Goal: Communication & Community: Answer question/provide support

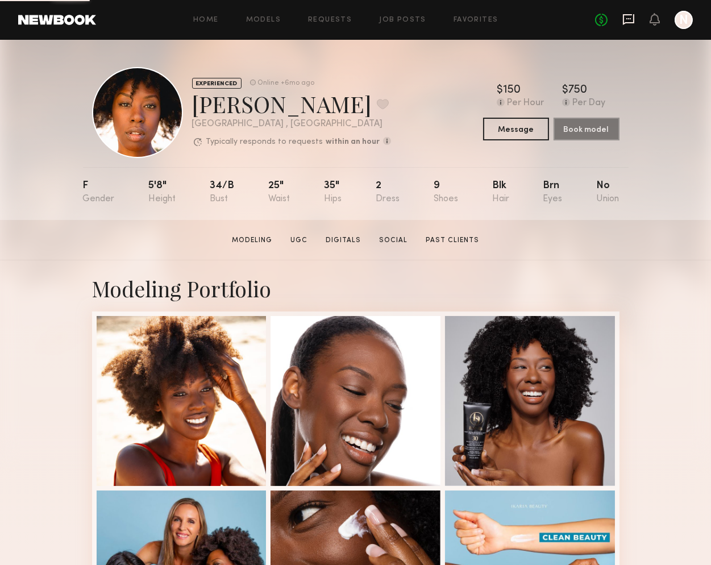
click at [633, 18] on icon at bounding box center [629, 19] width 13 height 13
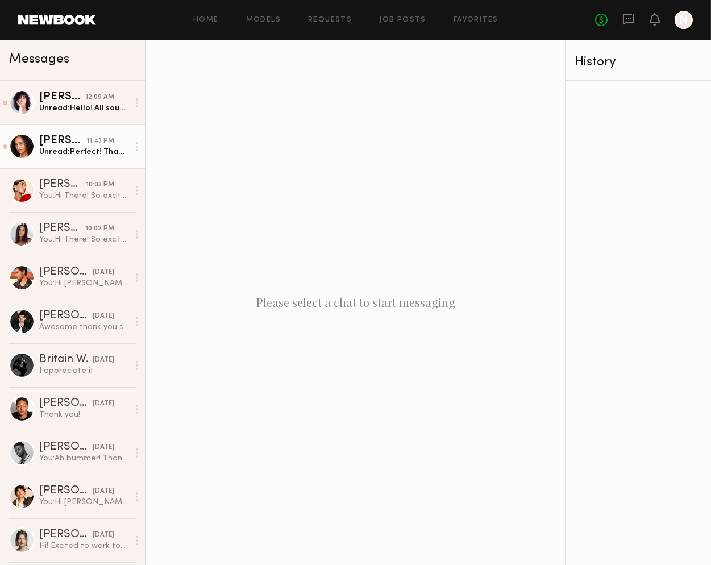
click at [70, 140] on div "[PERSON_NAME]" at bounding box center [62, 140] width 47 height 11
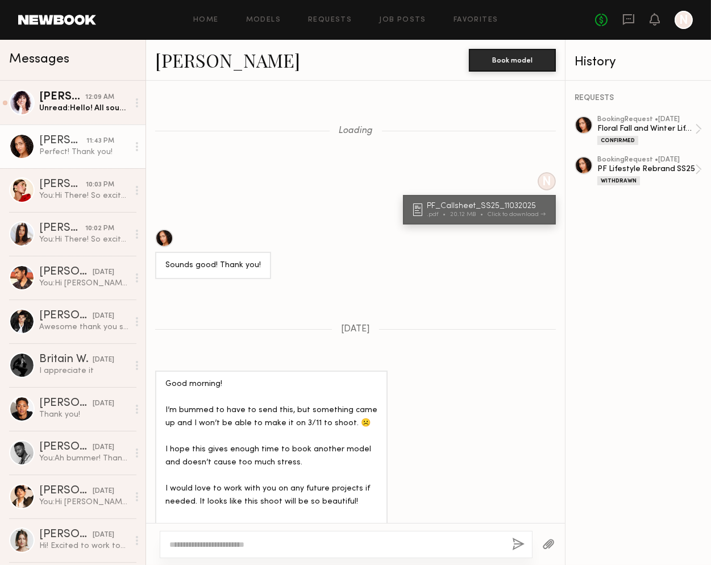
scroll to position [1530, 0]
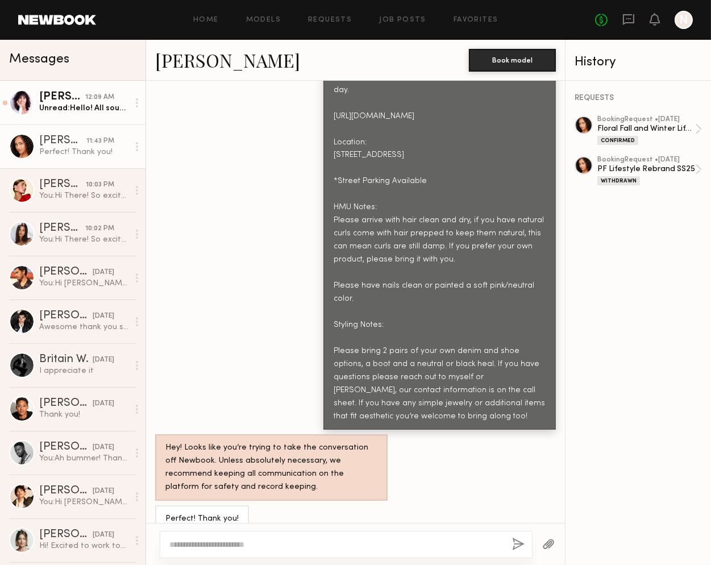
click at [70, 113] on div "Unread: Hello! All sounds good. Thank you for sending all of that over 🙏" at bounding box center [83, 108] width 89 height 11
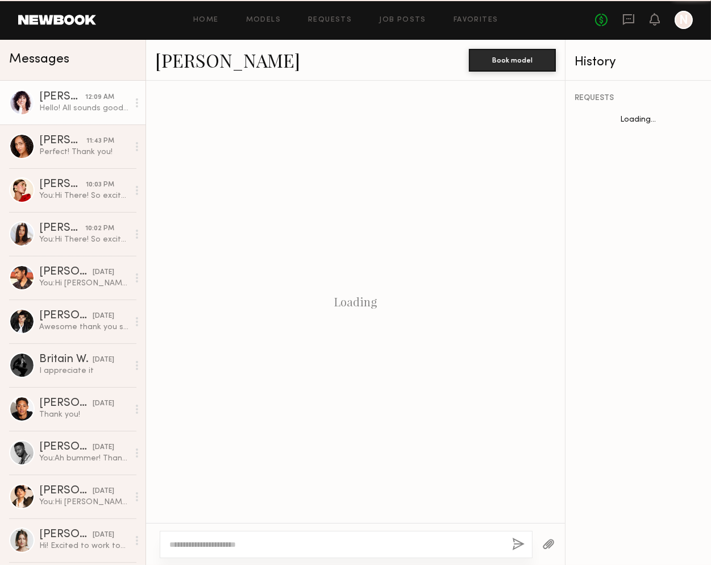
scroll to position [1466, 0]
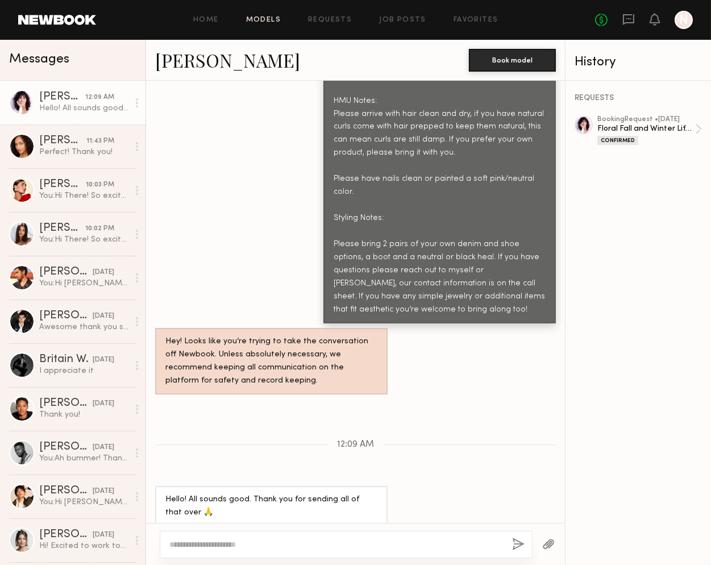
click at [264, 20] on link "Models" at bounding box center [263, 19] width 35 height 7
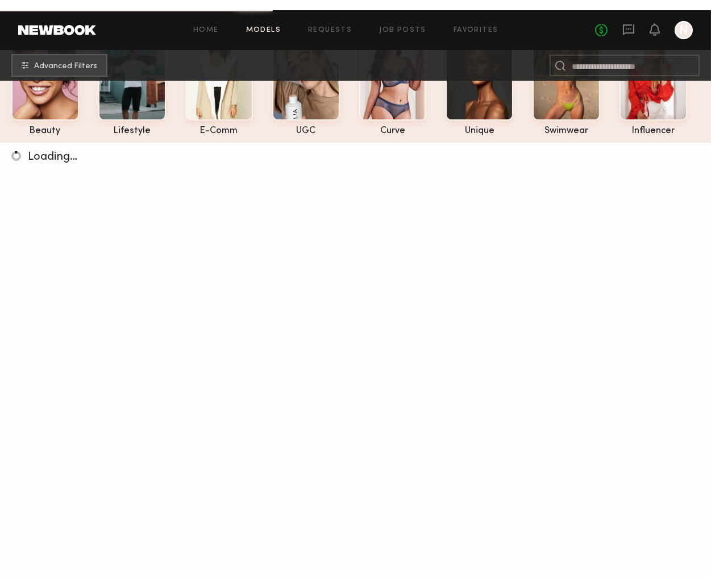
scroll to position [98, 0]
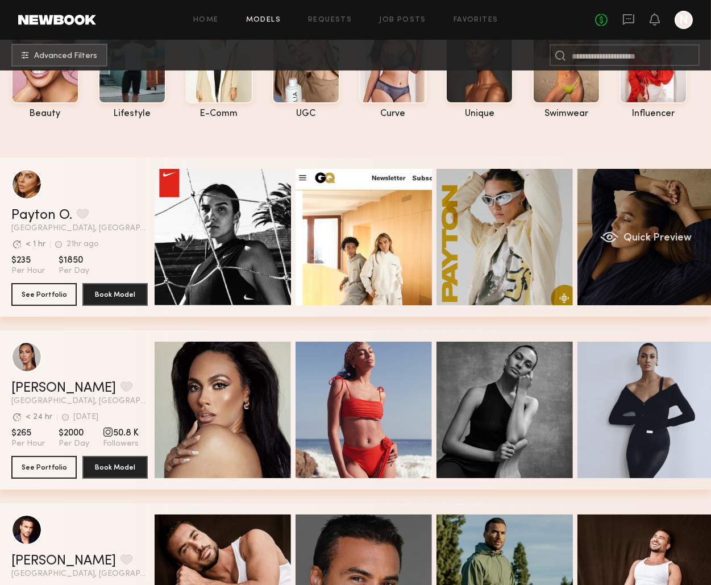
click at [629, 238] on span "Quick Preview" at bounding box center [658, 238] width 68 height 10
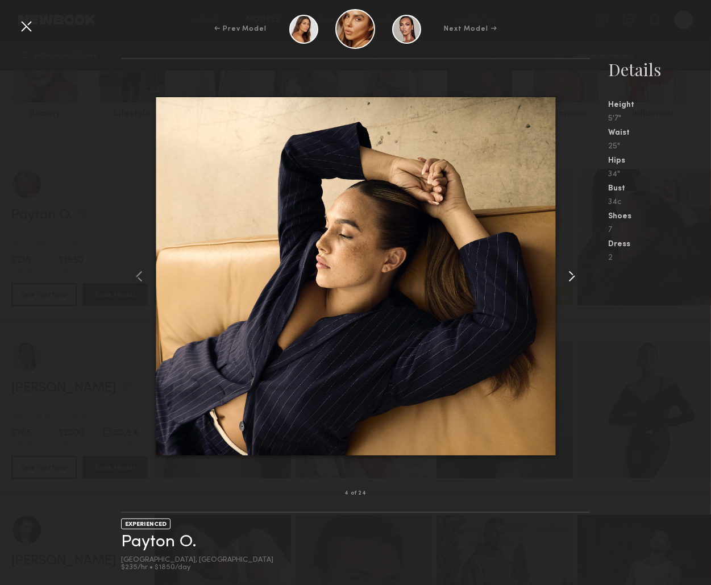
click at [575, 281] on common-icon at bounding box center [572, 276] width 18 height 18
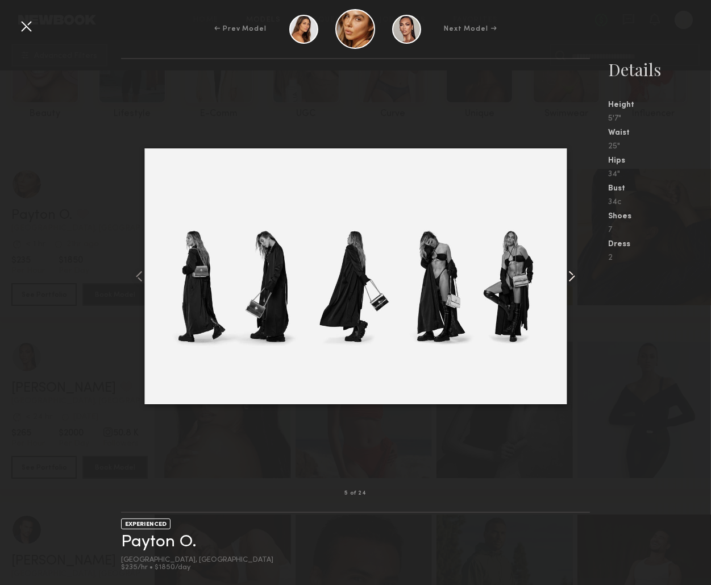
click at [575, 281] on common-icon at bounding box center [572, 276] width 18 height 18
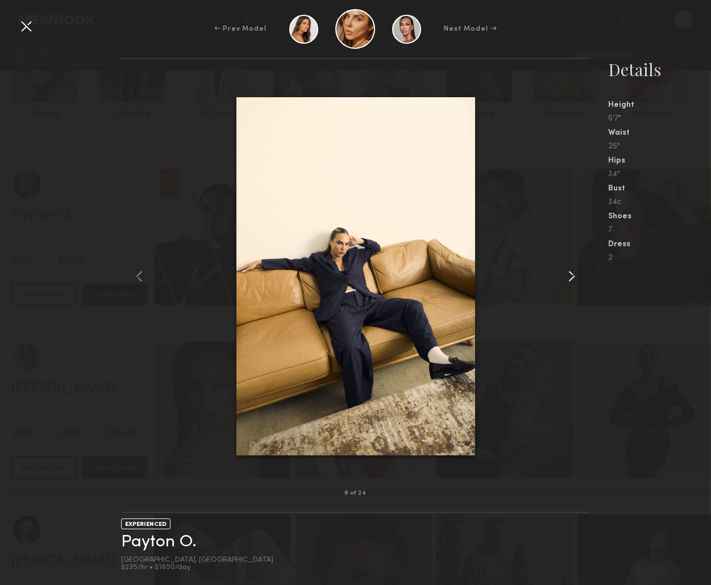
click at [575, 281] on common-icon at bounding box center [572, 276] width 18 height 18
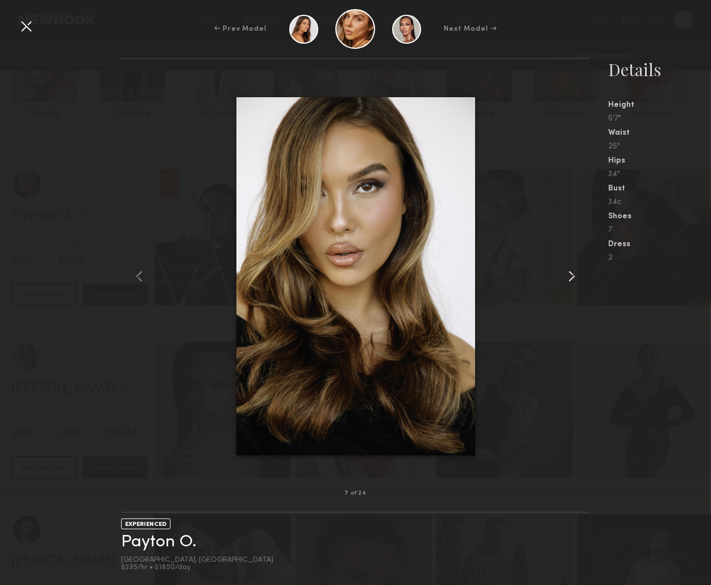
click at [575, 281] on common-icon at bounding box center [572, 276] width 18 height 18
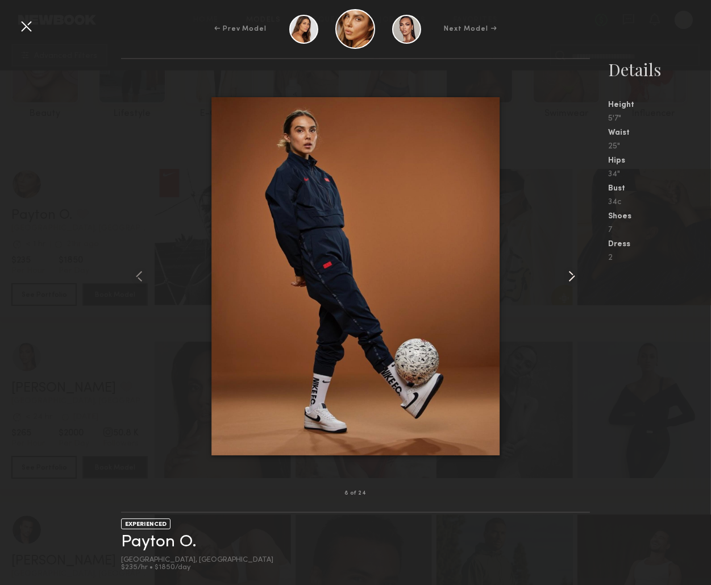
click at [575, 281] on common-icon at bounding box center [572, 276] width 18 height 18
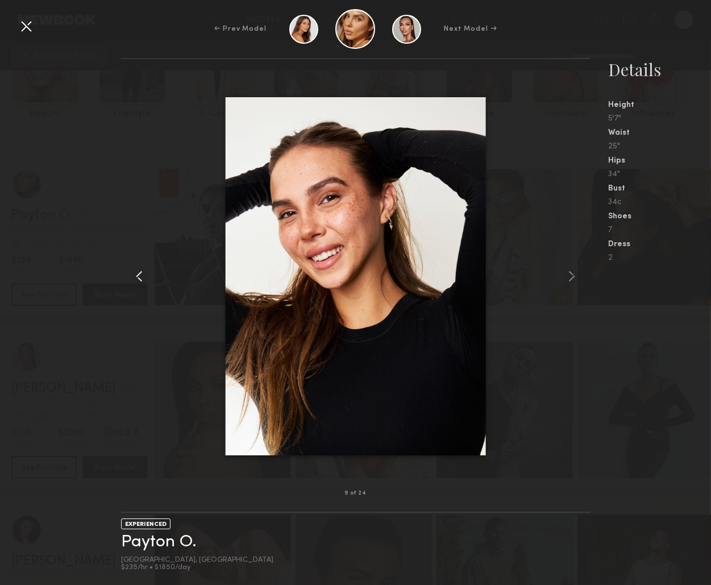
click at [134, 280] on common-icon at bounding box center [139, 276] width 18 height 18
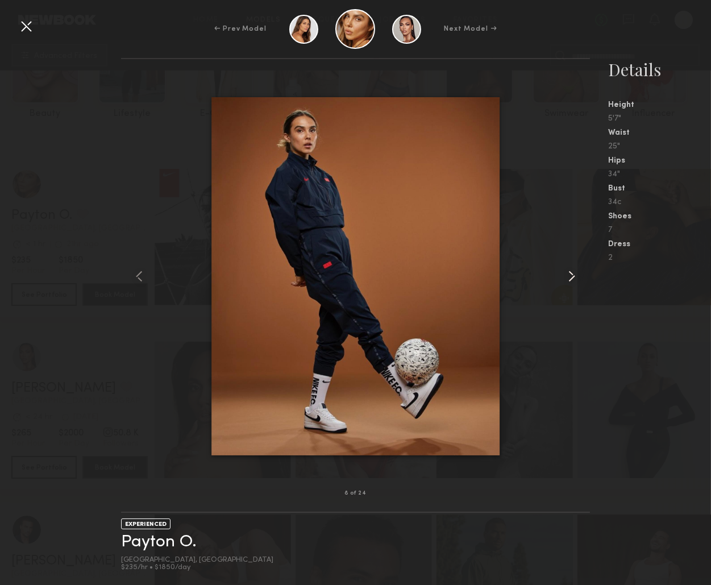
click at [574, 281] on common-icon at bounding box center [572, 276] width 18 height 18
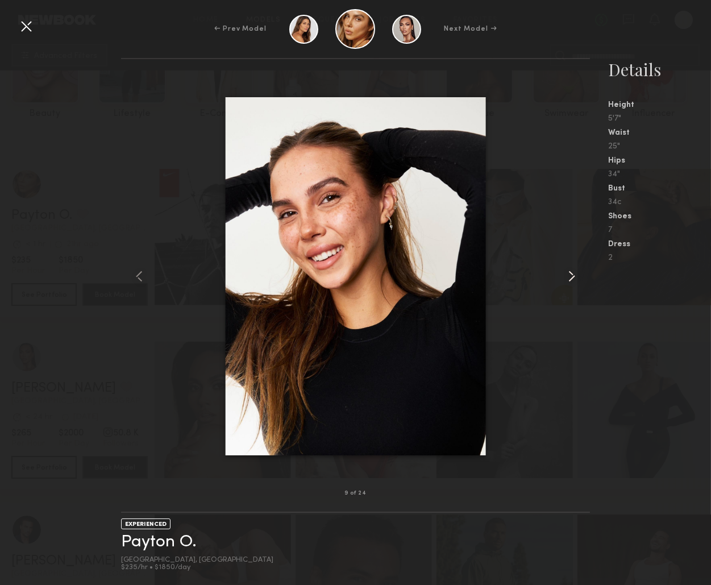
click at [574, 281] on common-icon at bounding box center [572, 276] width 18 height 18
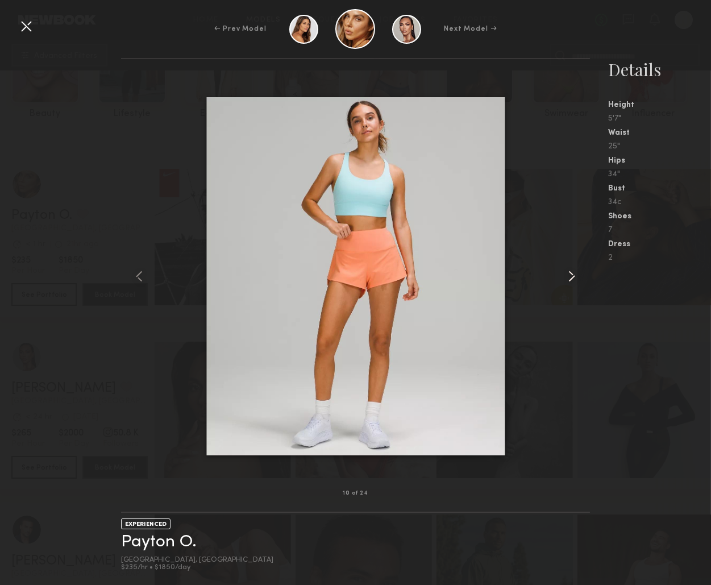
click at [574, 281] on common-icon at bounding box center [572, 276] width 18 height 18
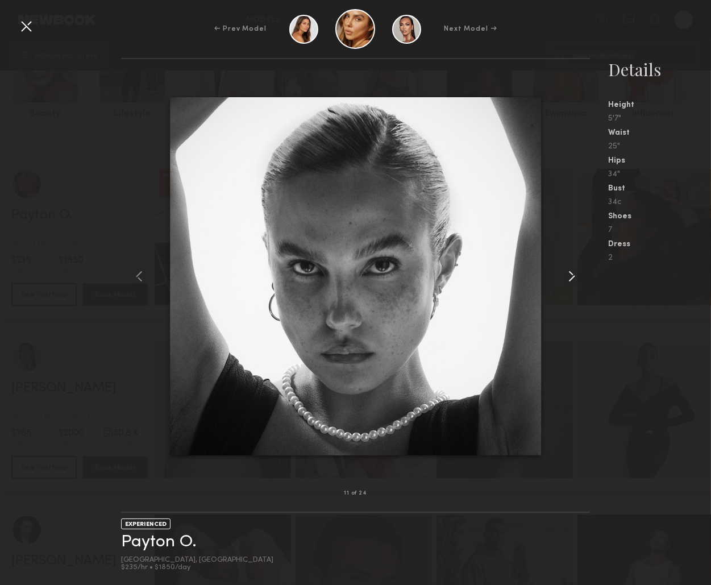
click at [574, 281] on common-icon at bounding box center [572, 276] width 18 height 18
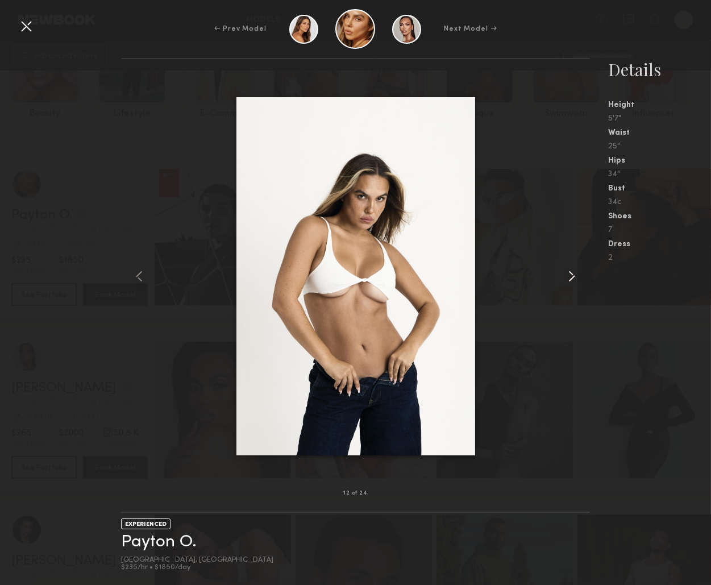
click at [574, 281] on common-icon at bounding box center [572, 276] width 18 height 18
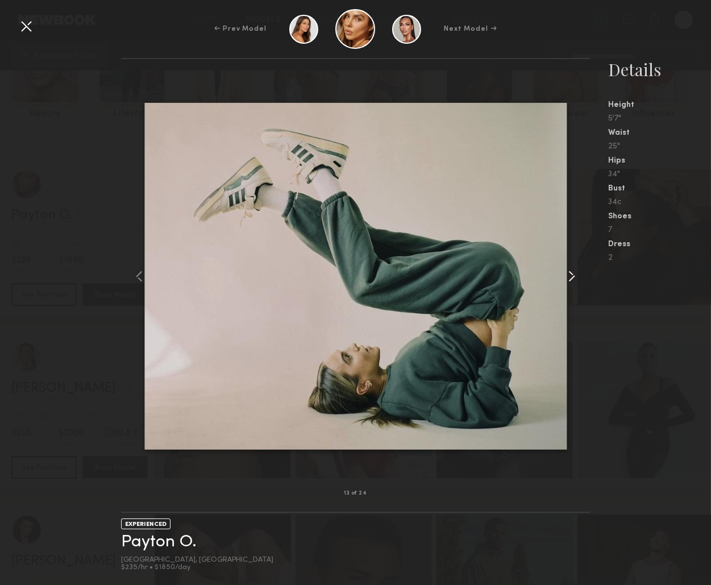
click at [574, 281] on common-icon at bounding box center [572, 276] width 18 height 18
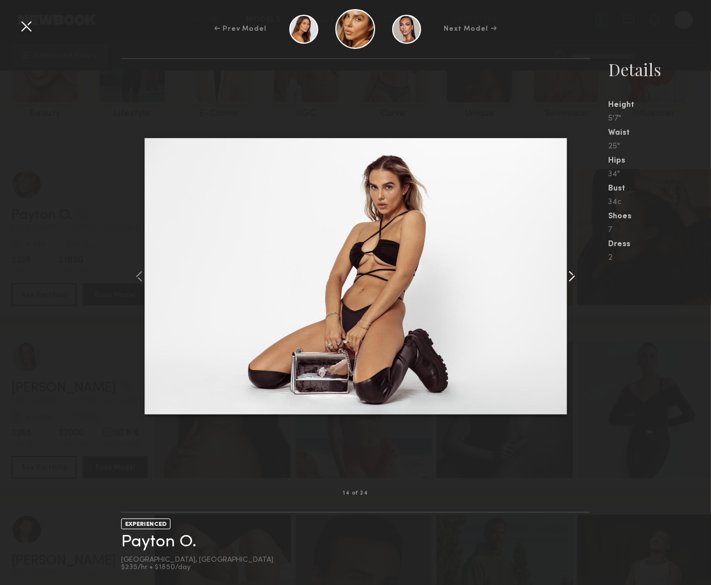
click at [574, 281] on common-icon at bounding box center [572, 276] width 18 height 18
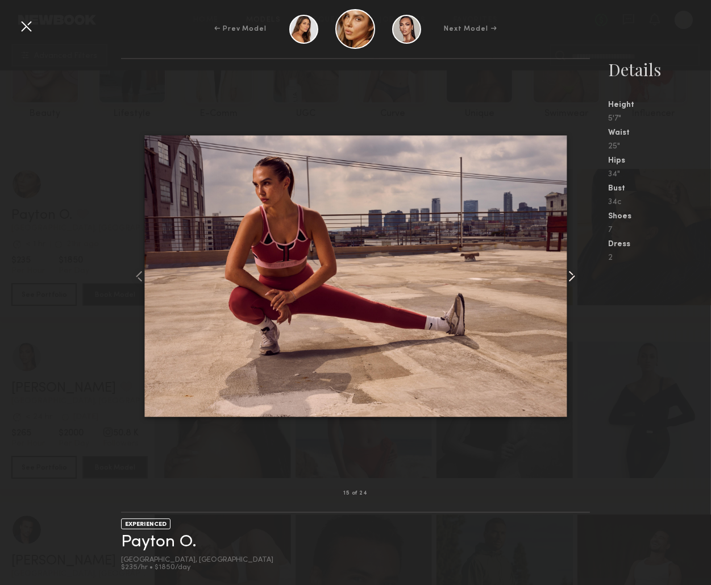
click at [574, 281] on common-icon at bounding box center [572, 276] width 18 height 18
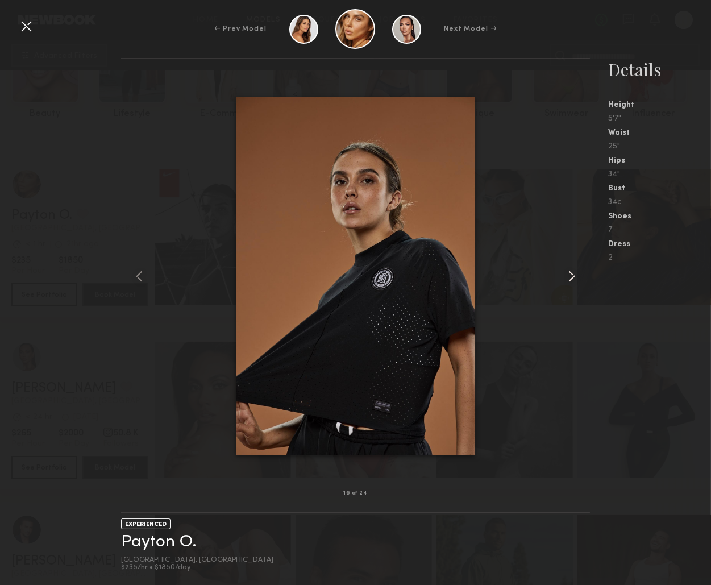
click at [574, 281] on common-icon at bounding box center [572, 276] width 18 height 18
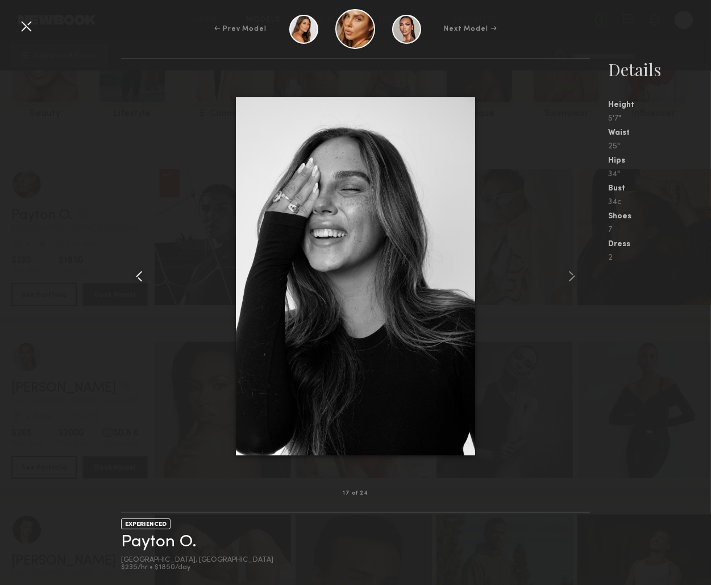
click at [144, 283] on common-icon at bounding box center [139, 276] width 18 height 18
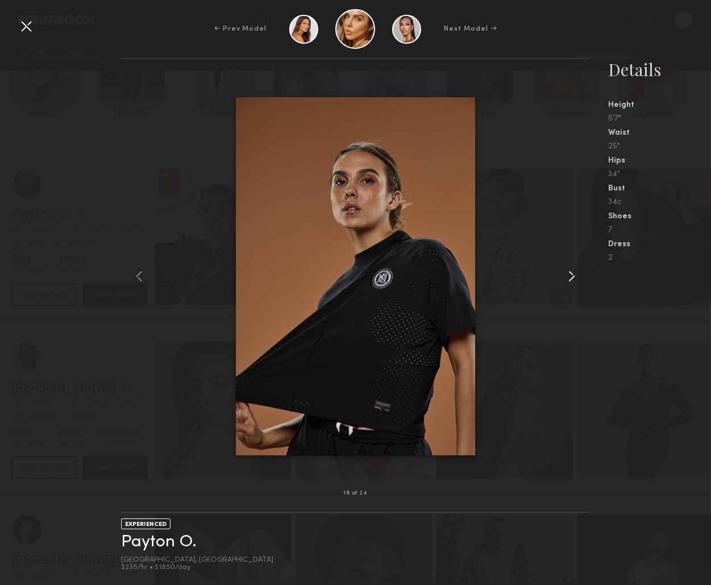
click at [570, 277] on common-icon at bounding box center [572, 276] width 18 height 18
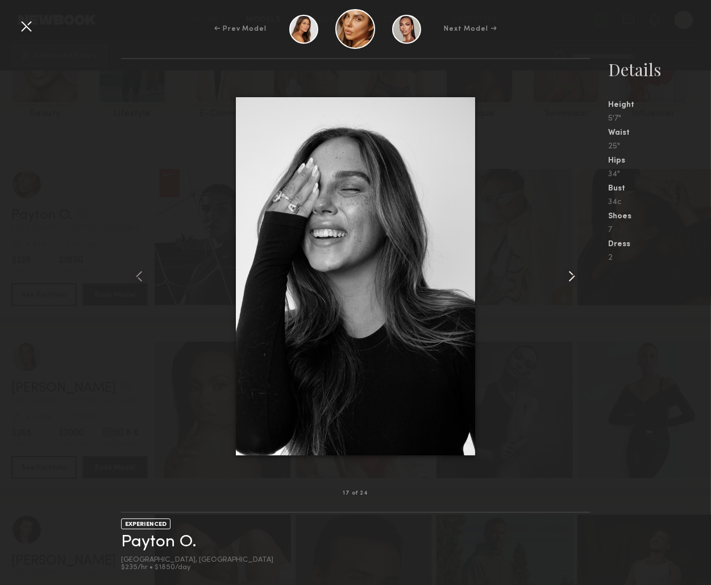
click at [570, 277] on common-icon at bounding box center [572, 276] width 18 height 18
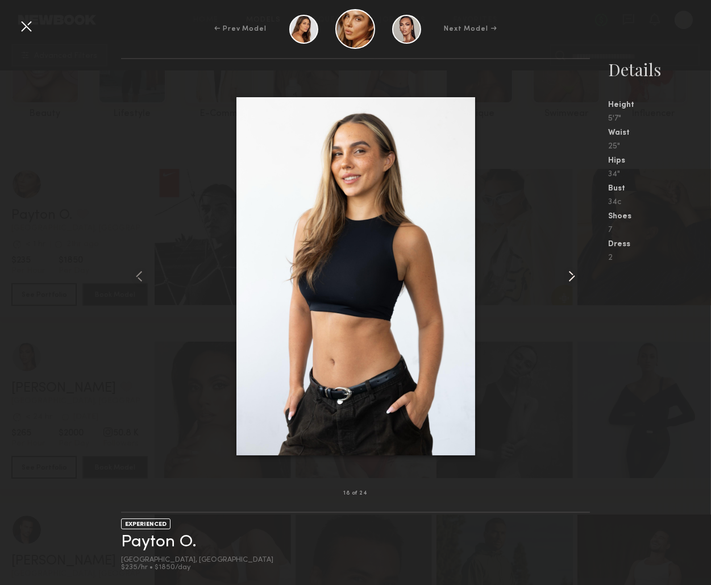
click at [570, 277] on common-icon at bounding box center [572, 276] width 18 height 18
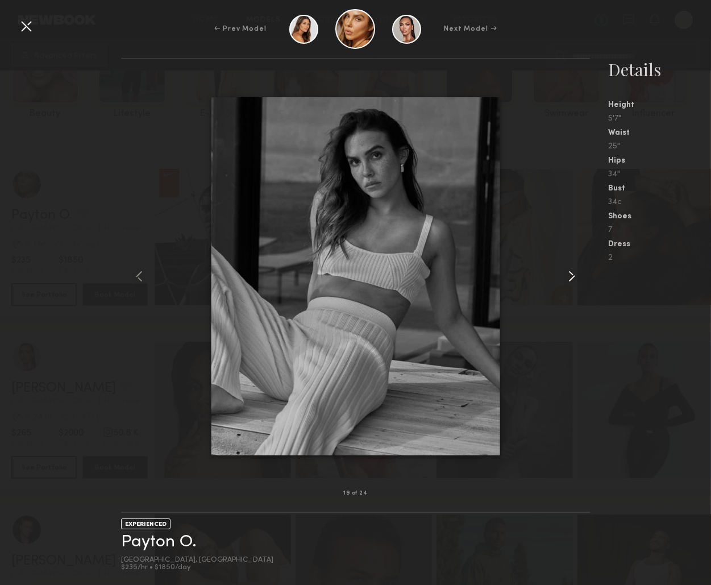
click at [570, 277] on common-icon at bounding box center [572, 276] width 18 height 18
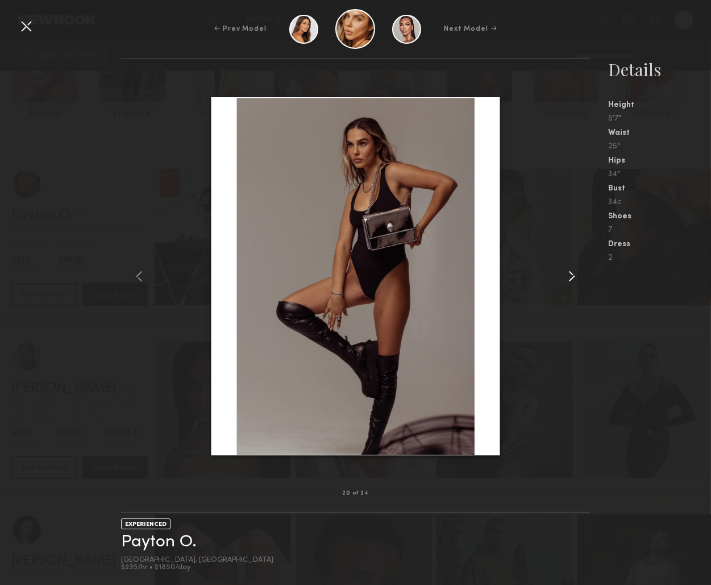
click at [570, 277] on common-icon at bounding box center [572, 276] width 18 height 18
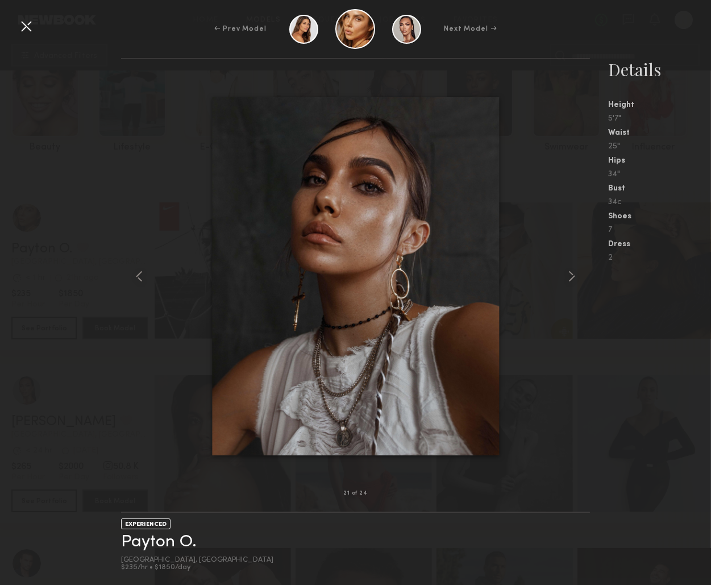
scroll to position [64, 0]
click at [27, 26] on div at bounding box center [26, 26] width 18 height 18
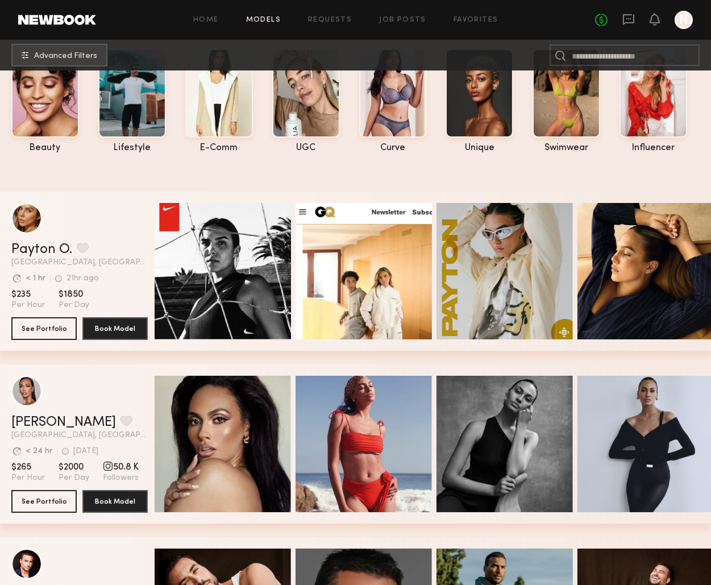
scroll to position [0, 0]
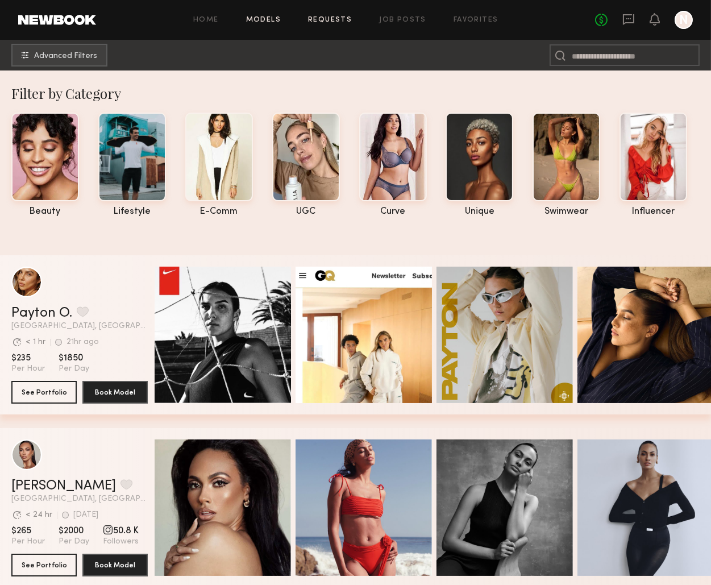
click at [341, 20] on link "Requests" at bounding box center [330, 19] width 44 height 7
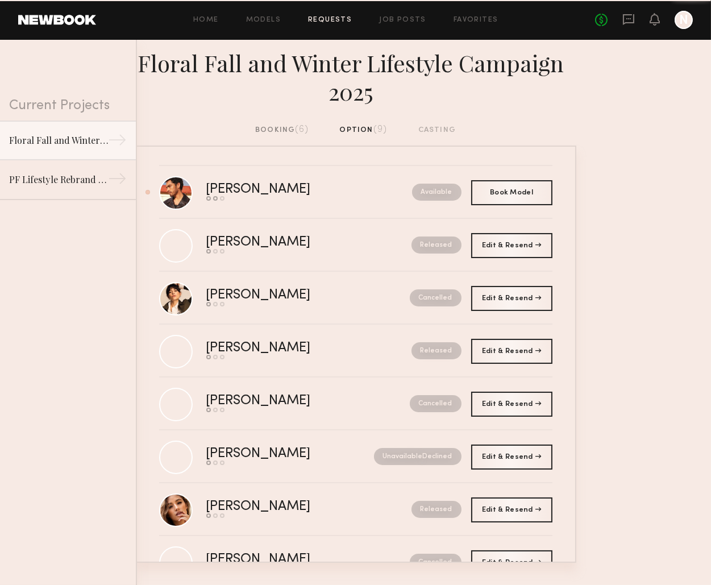
click at [275, 131] on div "booking (6)" at bounding box center [281, 130] width 53 height 13
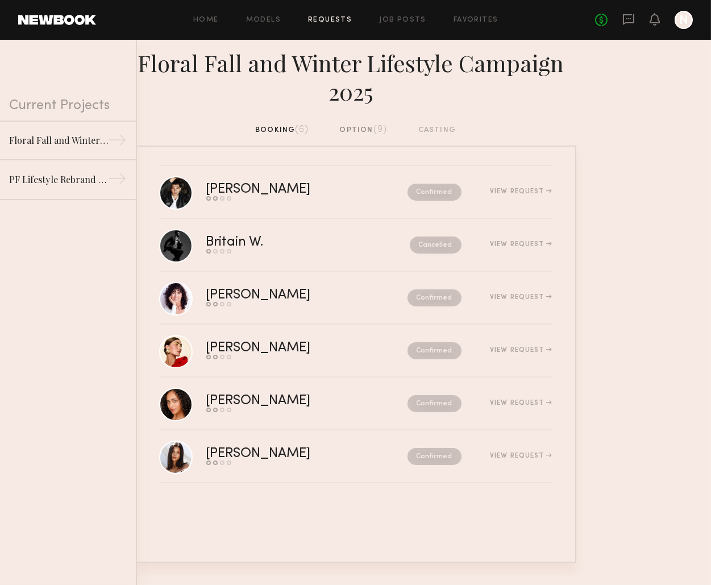
click at [349, 126] on div "option (9)" at bounding box center [363, 130] width 48 height 13
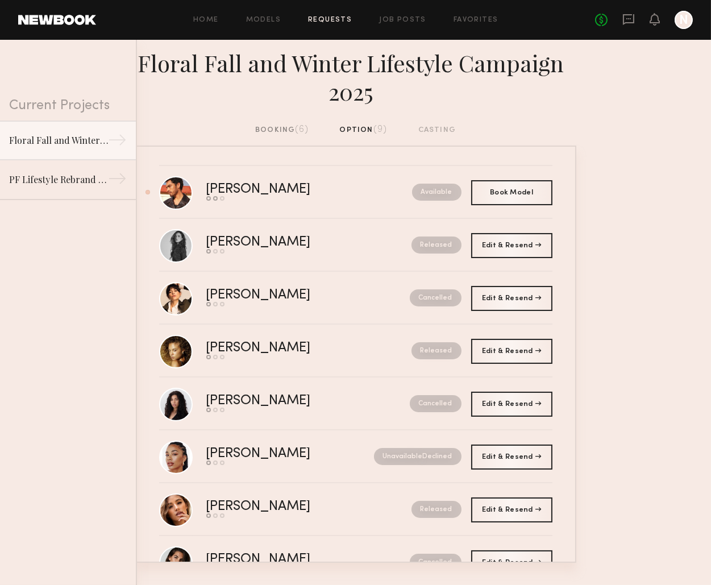
click at [282, 128] on div "booking (6)" at bounding box center [281, 130] width 53 height 13
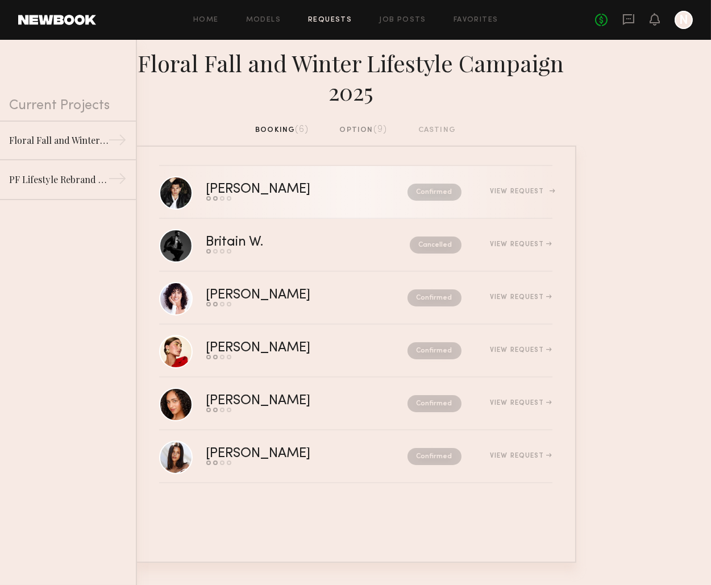
click at [359, 194] on div "Confirmed" at bounding box center [410, 192] width 102 height 17
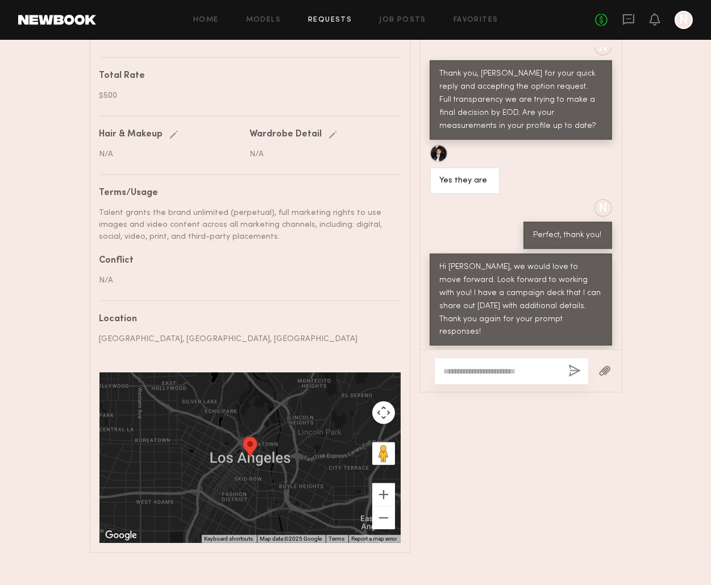
scroll to position [623, 0]
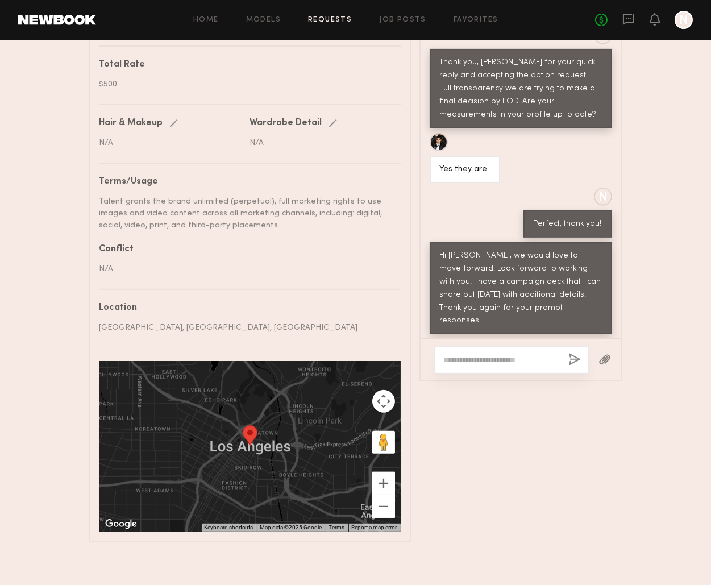
click at [545, 346] on div "Awesome thank you so much I really appreciate it! Looking forward to it" at bounding box center [521, 359] width 162 height 26
click at [581, 346] on div "Awesome thank you so much I really appreciate it! Looking forward to it" at bounding box center [521, 359] width 162 height 26
click at [518, 356] on textarea at bounding box center [501, 359] width 115 height 11
paste textarea "**********"
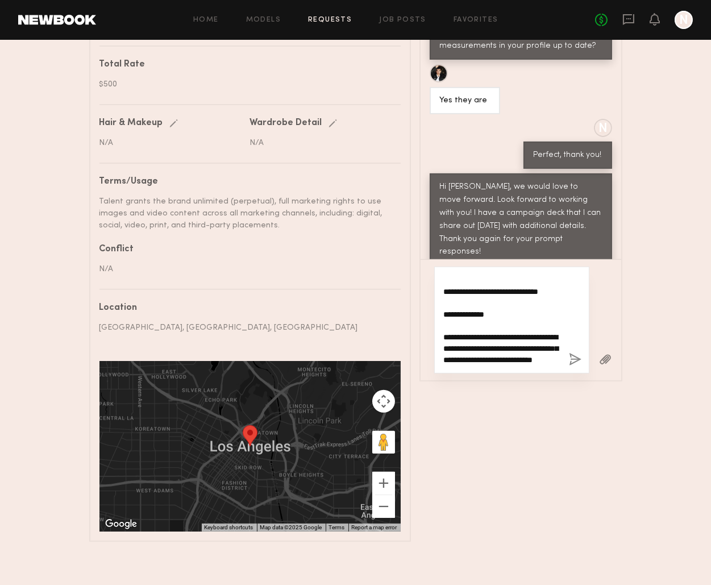
scroll to position [1326, 0]
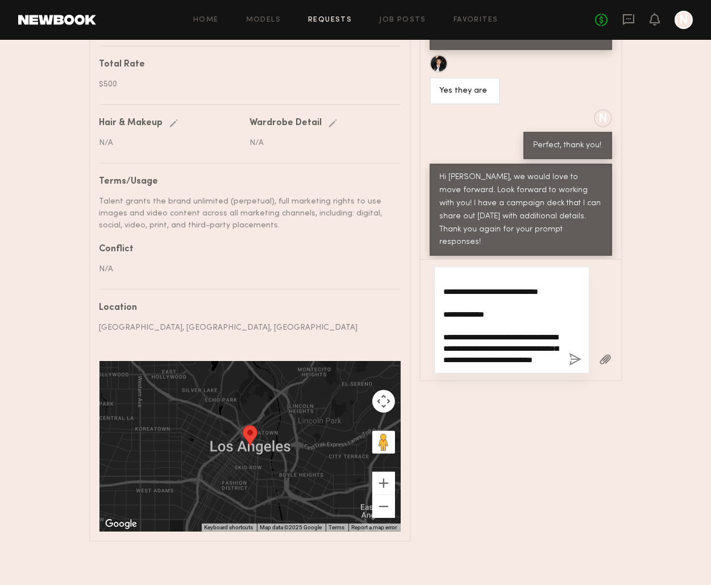
type textarea "**********"
click at [579, 355] on button "button" at bounding box center [575, 360] width 13 height 14
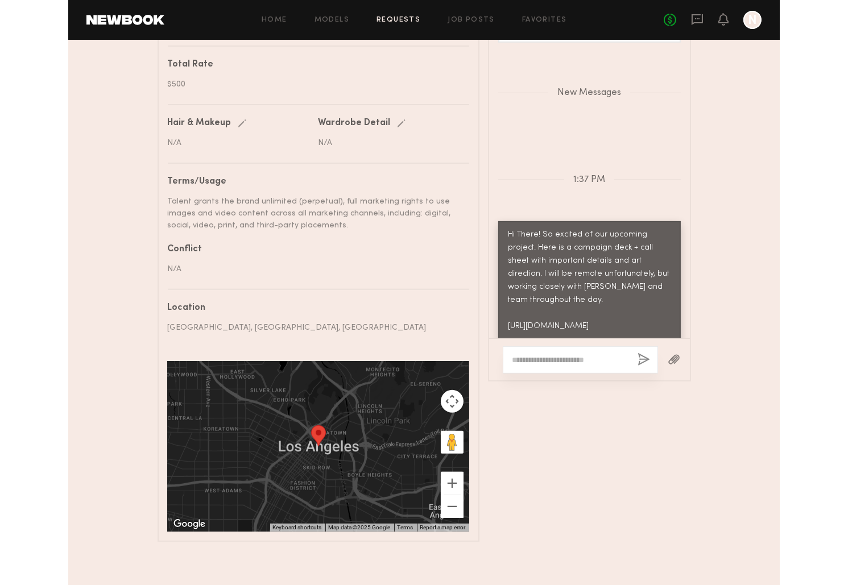
scroll to position [1685, 0]
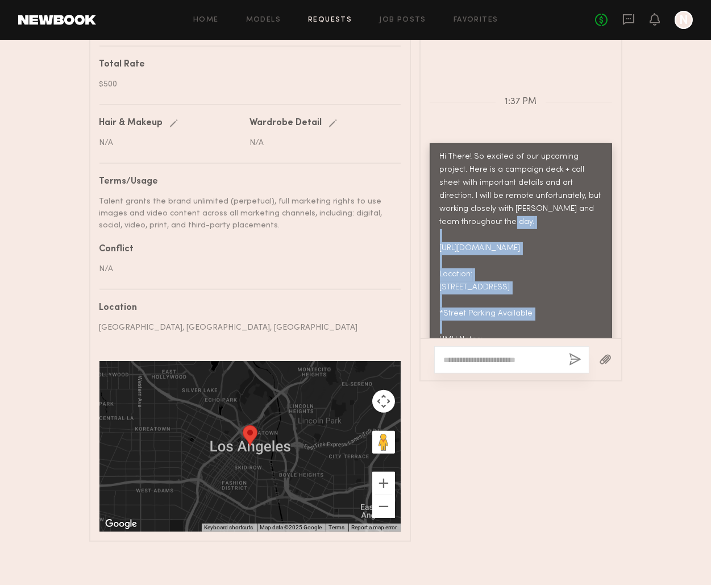
drag, startPoint x: 478, startPoint y: 204, endPoint x: 441, endPoint y: 182, distance: 42.3
click at [440, 180] on div "Hi There! So excited of our upcoming project. Here is a campaign deck + call sh…" at bounding box center [521, 307] width 162 height 313
copy div "https://acrobat.adobe.com/id/urn:aaid:sc:VA6C2:44ec0642-f0ff-4897-add1-6b32d0c7…"
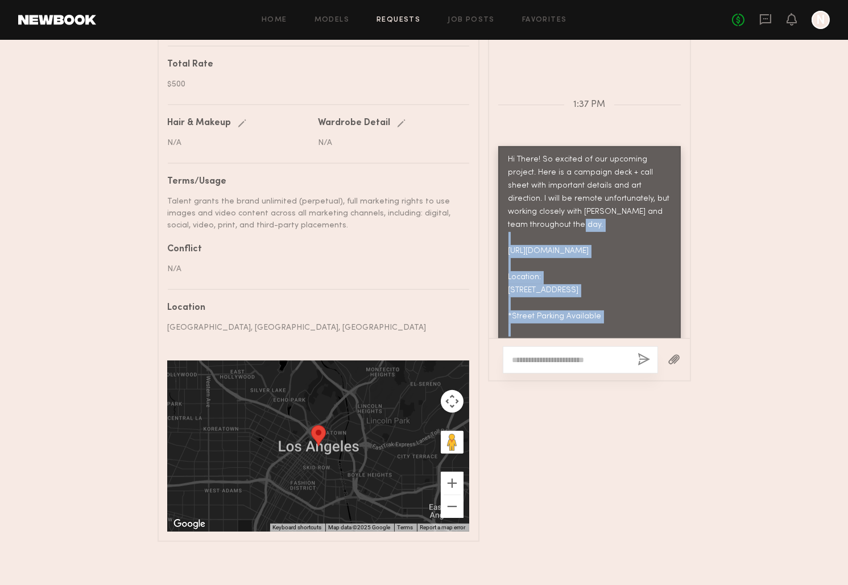
scroll to position [1723, 0]
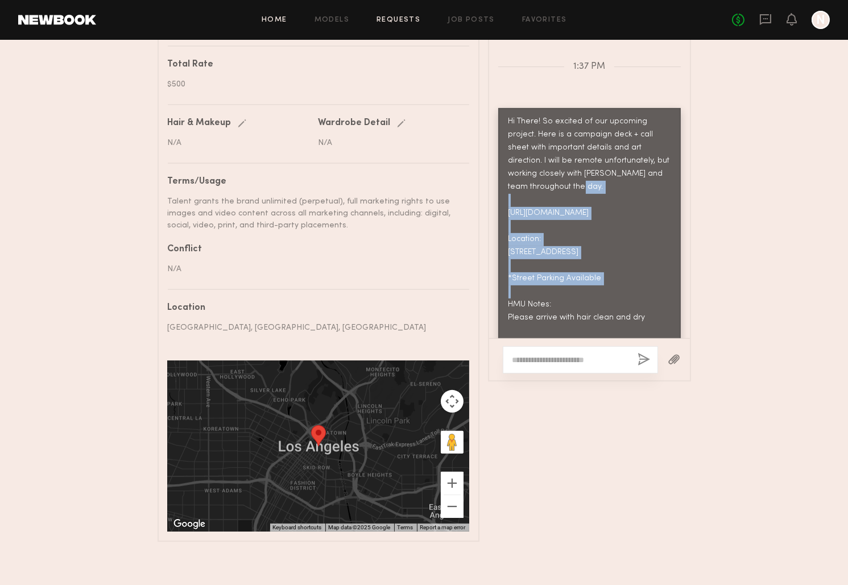
click at [282, 18] on link "Home" at bounding box center [275, 19] width 26 height 7
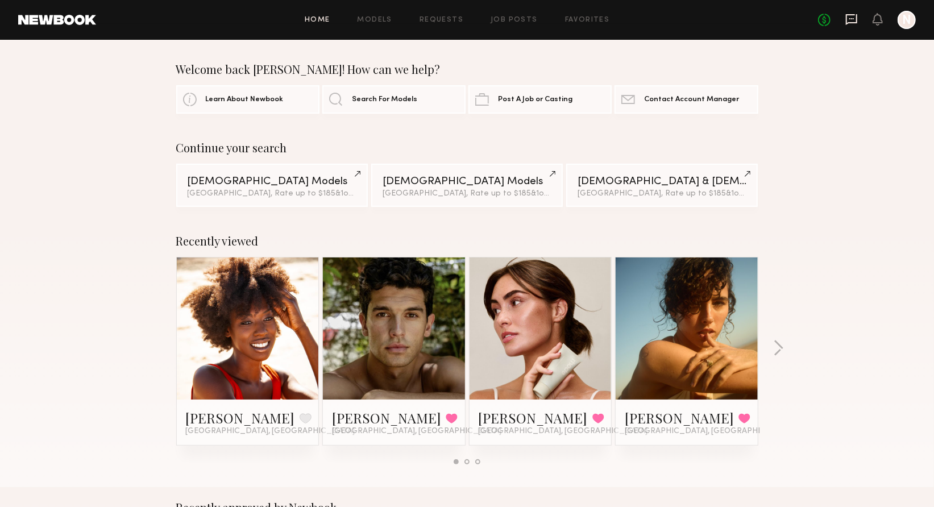
click at [711, 24] on icon at bounding box center [851, 19] width 13 height 13
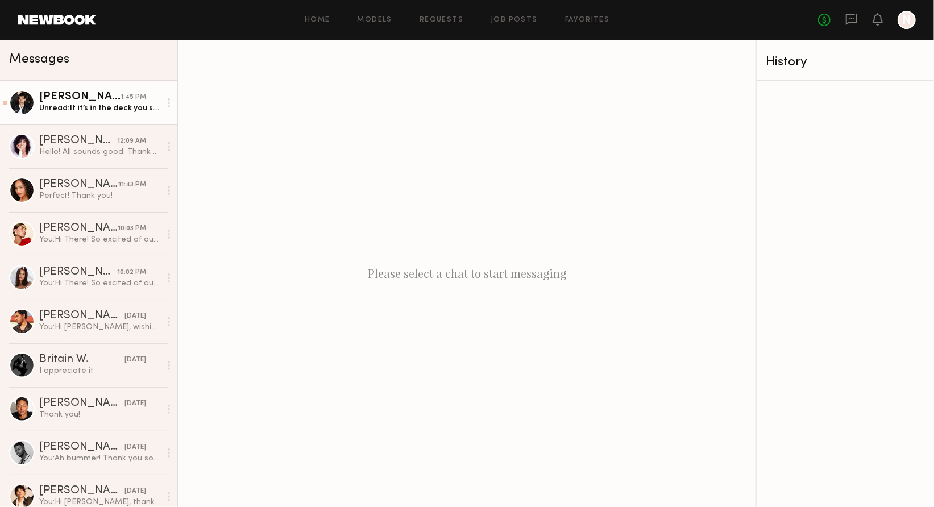
click at [50, 109] on div "Unread: It it’s in the deck you sent I apologize. It just won’t load for me rig…" at bounding box center [99, 108] width 121 height 11
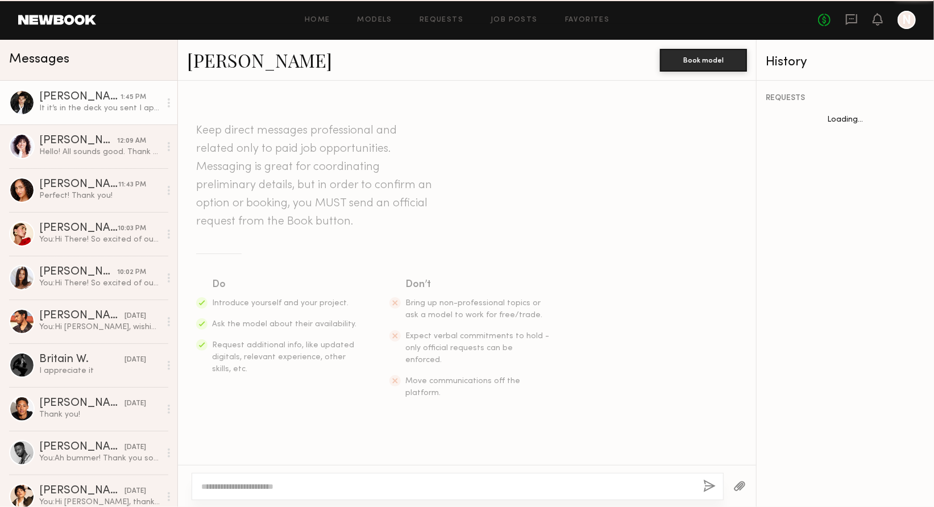
scroll to position [1565, 0]
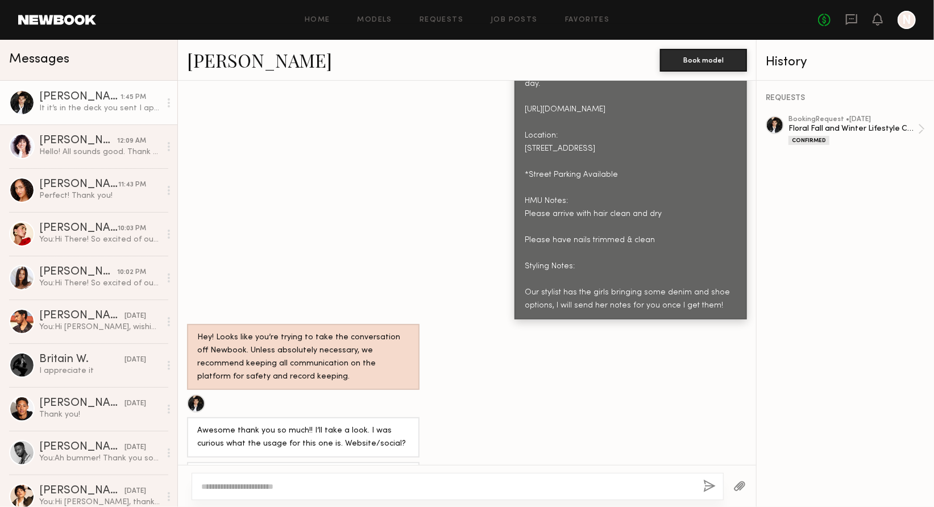
click at [20, 103] on div at bounding box center [22, 103] width 26 height 26
click at [458, 17] on link "Requests" at bounding box center [442, 19] width 44 height 7
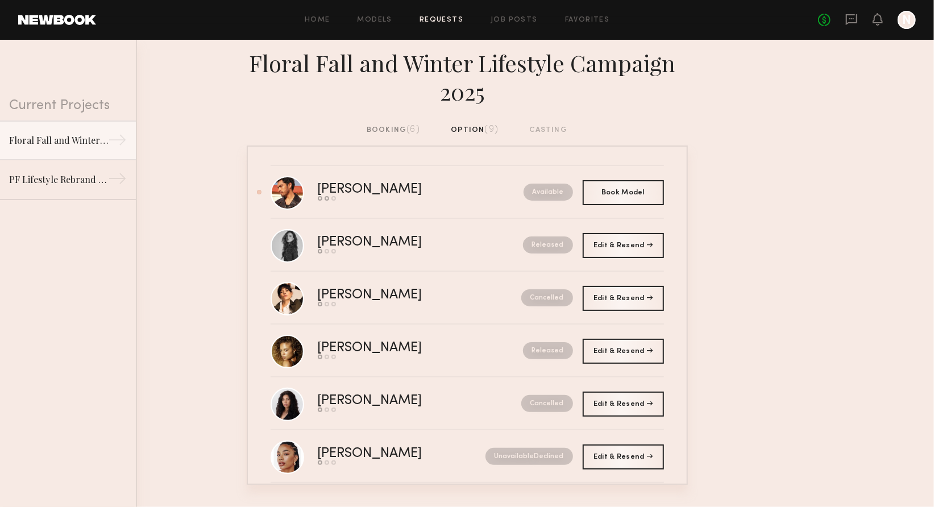
click at [382, 130] on div "booking (6)" at bounding box center [393, 130] width 53 height 13
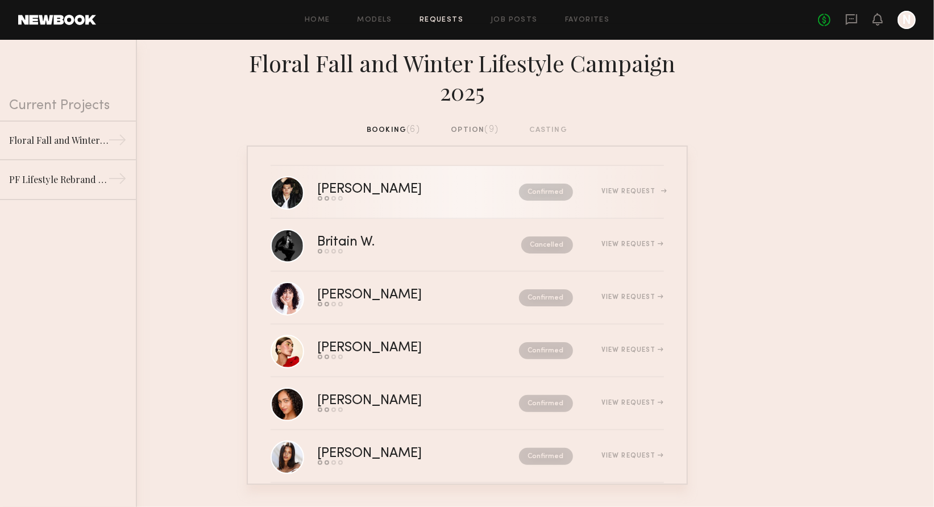
click at [408, 196] on div "Chris O." at bounding box center [394, 189] width 153 height 13
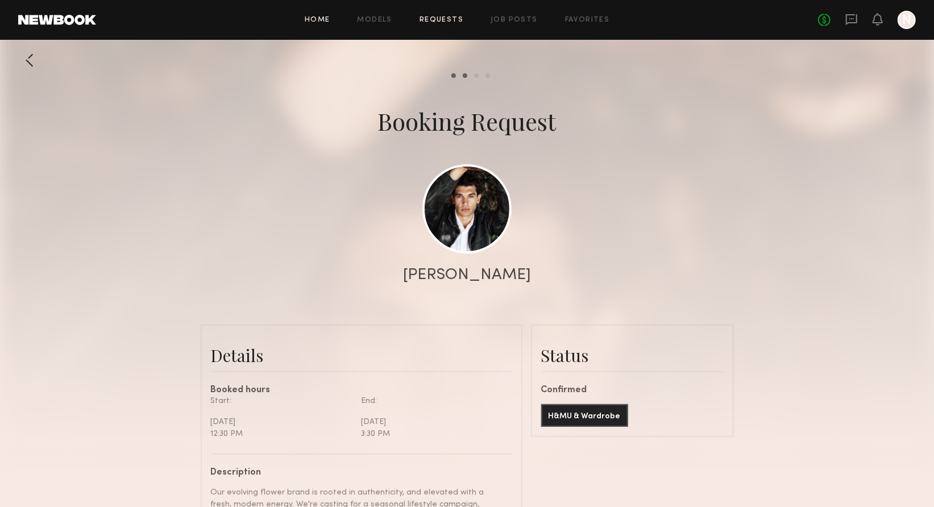
click at [325, 22] on link "Home" at bounding box center [318, 19] width 26 height 7
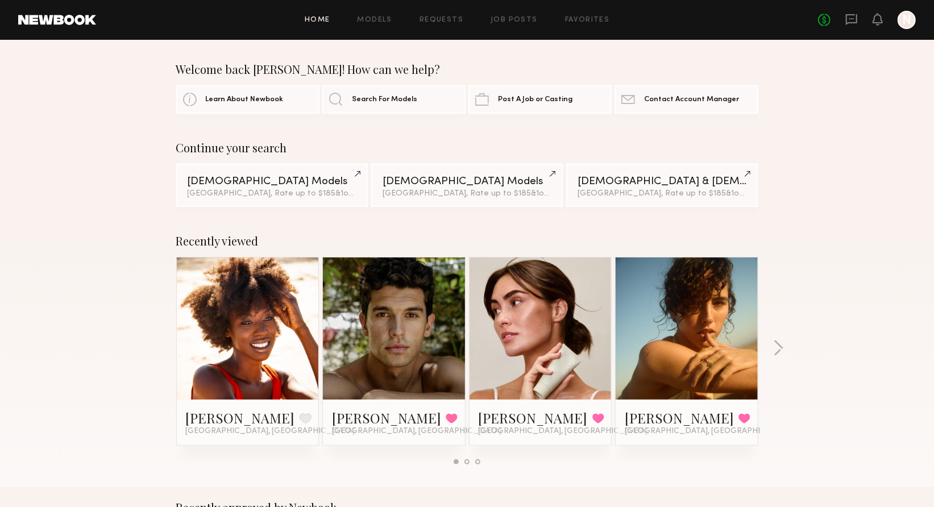
click at [76, 23] on link at bounding box center [57, 20] width 78 height 10
click at [711, 21] on icon at bounding box center [851, 19] width 13 height 13
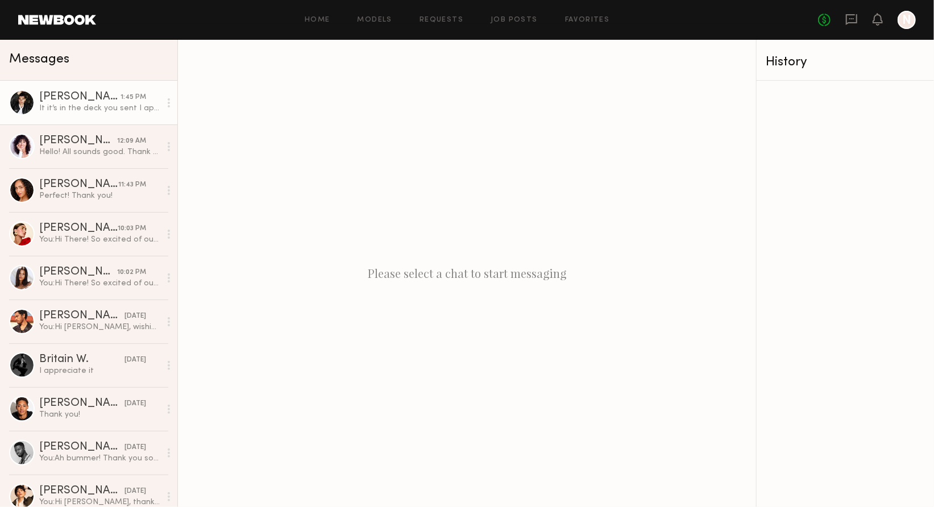
click at [91, 117] on link "Chris O. 1:45 PM It it’s in the deck you sent I apologize. It just won’t load f…" at bounding box center [88, 103] width 177 height 44
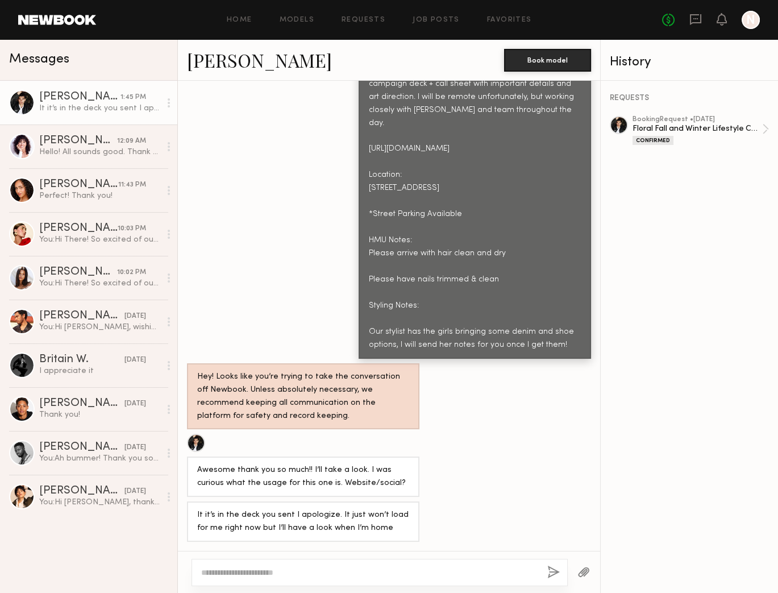
scroll to position [1604, 0]
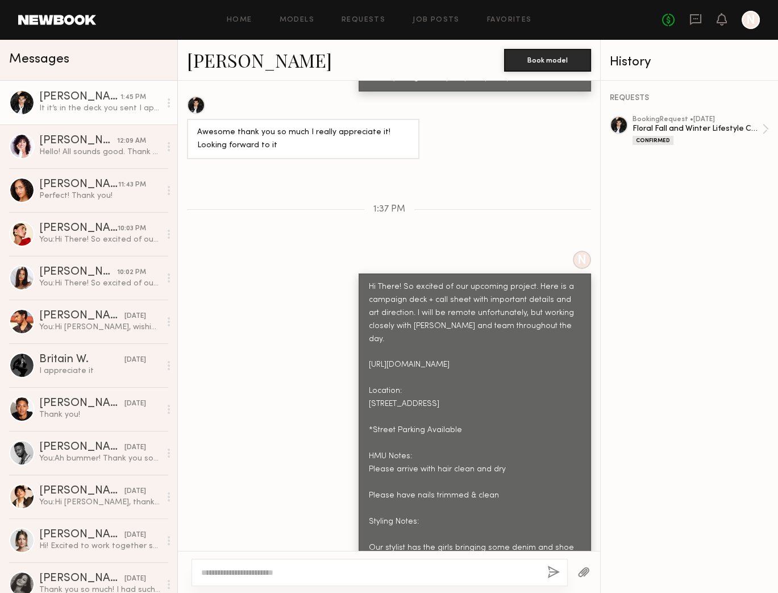
scroll to position [1144, 0]
